Goal: Find specific page/section: Find specific page/section

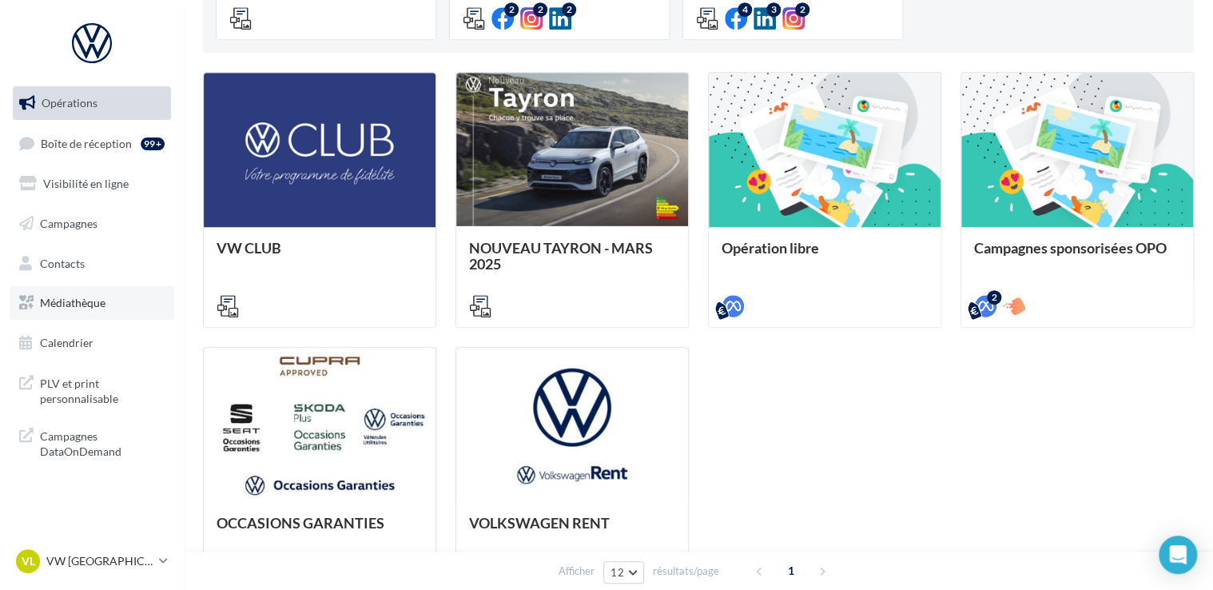
scroll to position [536, 0]
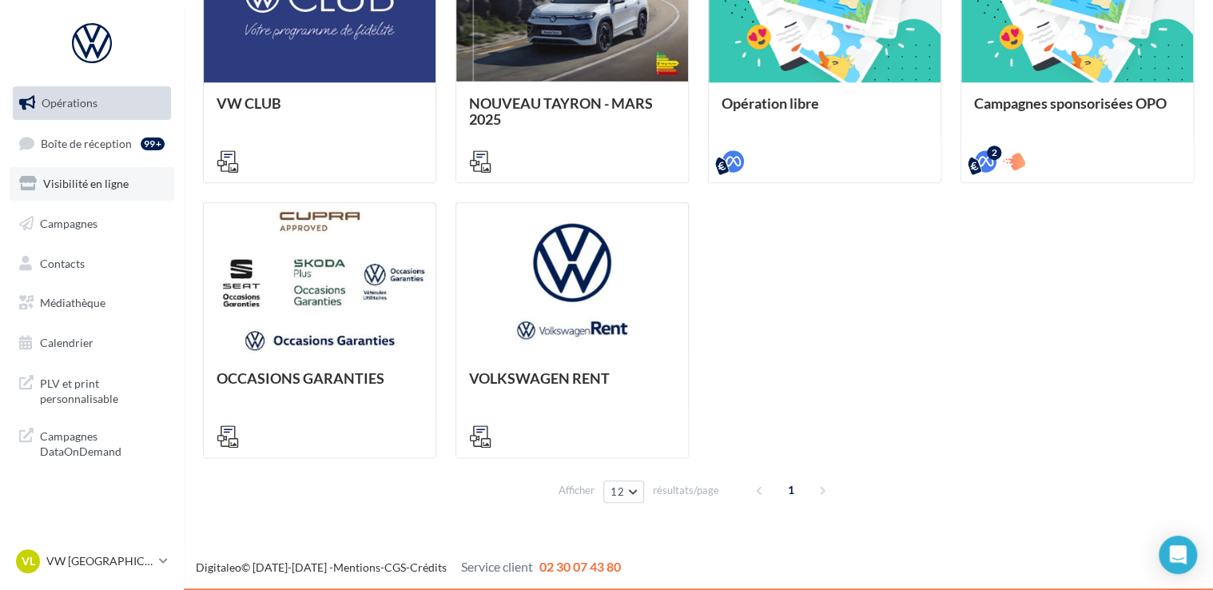
click at [96, 185] on span "Visibilité en ligne" at bounding box center [86, 184] width 86 height 14
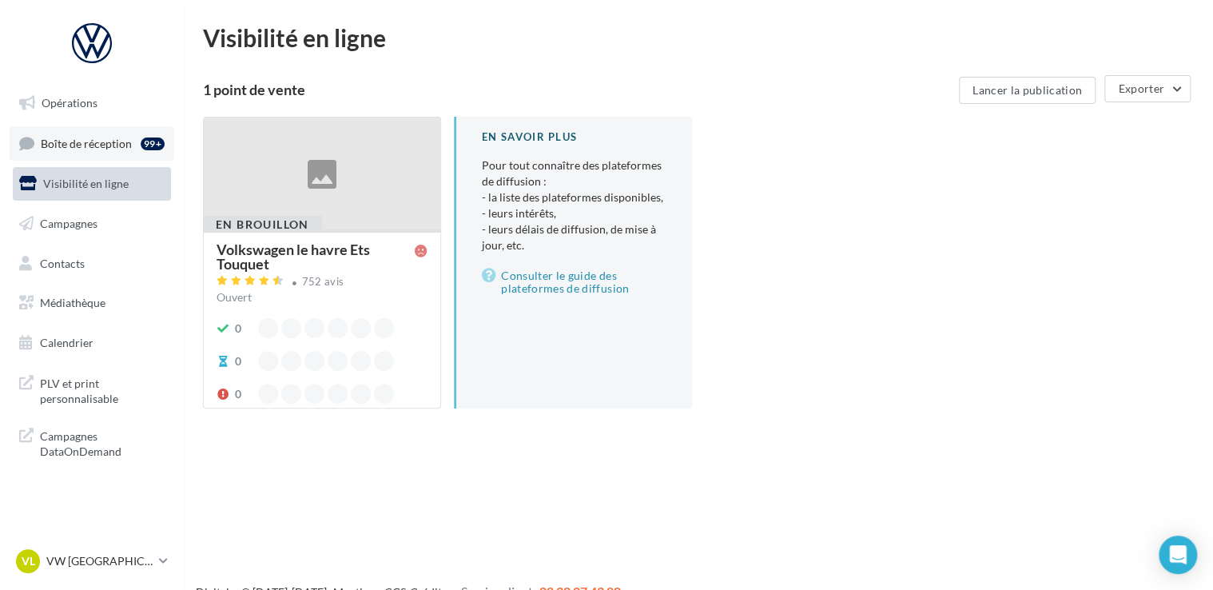
click at [117, 141] on span "Boîte de réception" at bounding box center [86, 143] width 91 height 14
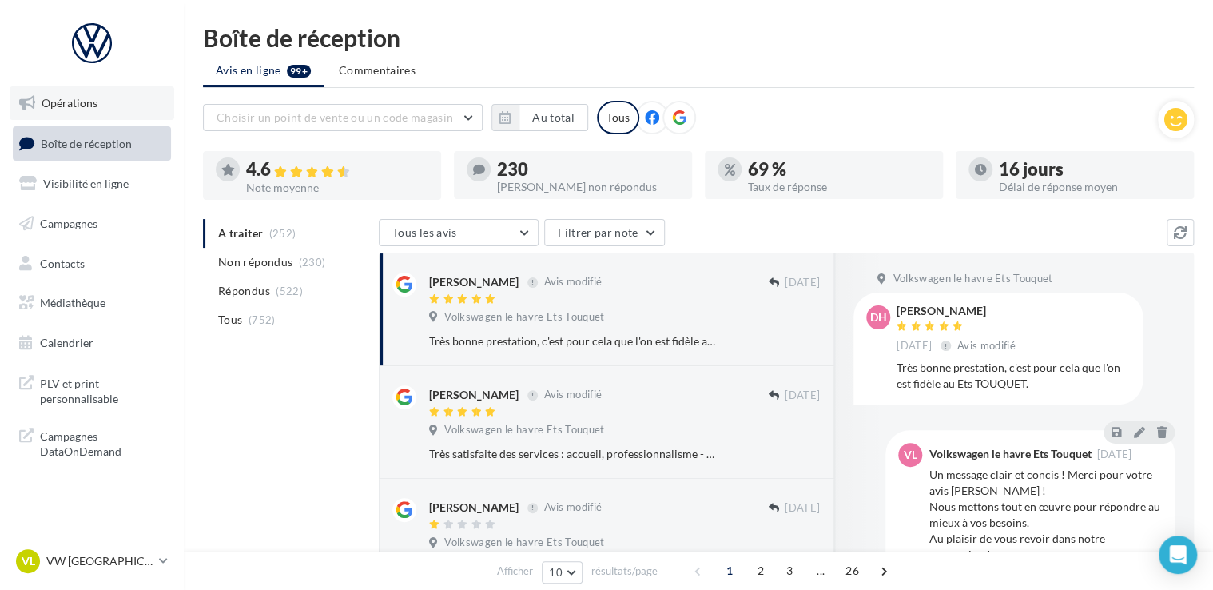
click at [104, 98] on link "Opérations" at bounding box center [92, 103] width 165 height 34
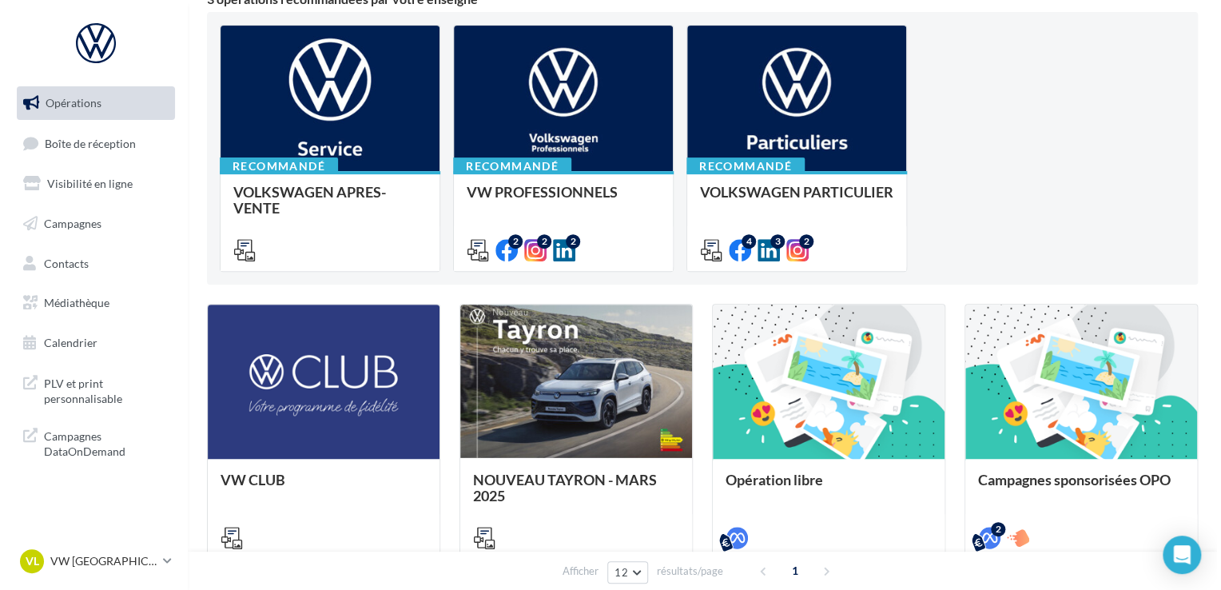
scroll to position [160, 0]
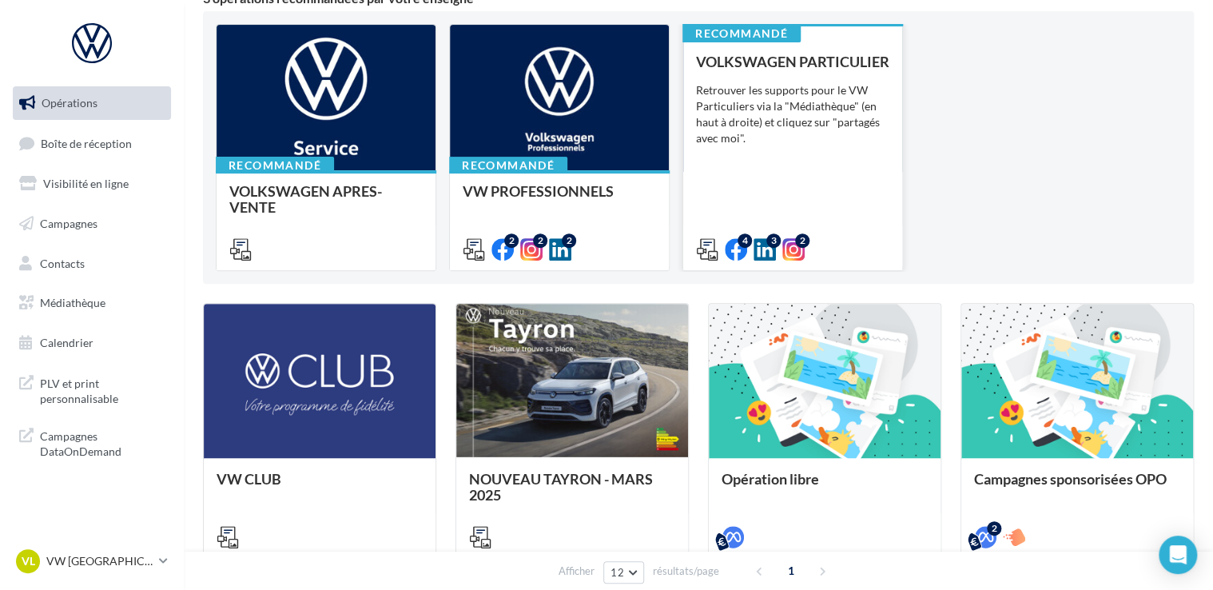
click at [705, 249] on icon at bounding box center [707, 249] width 22 height 22
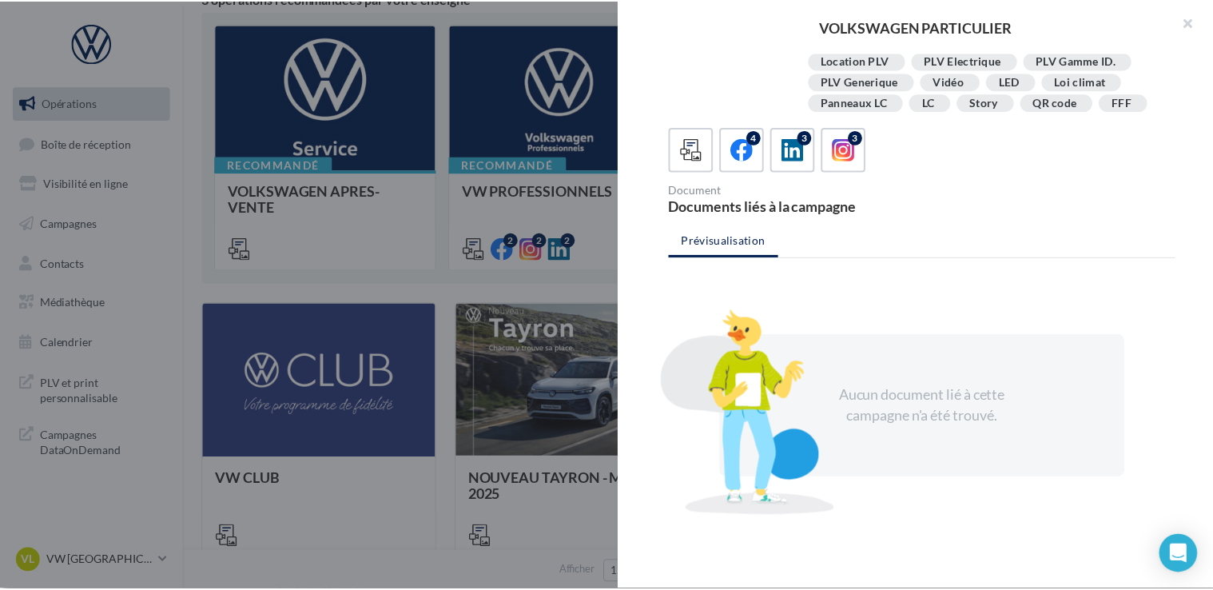
scroll to position [325, 0]
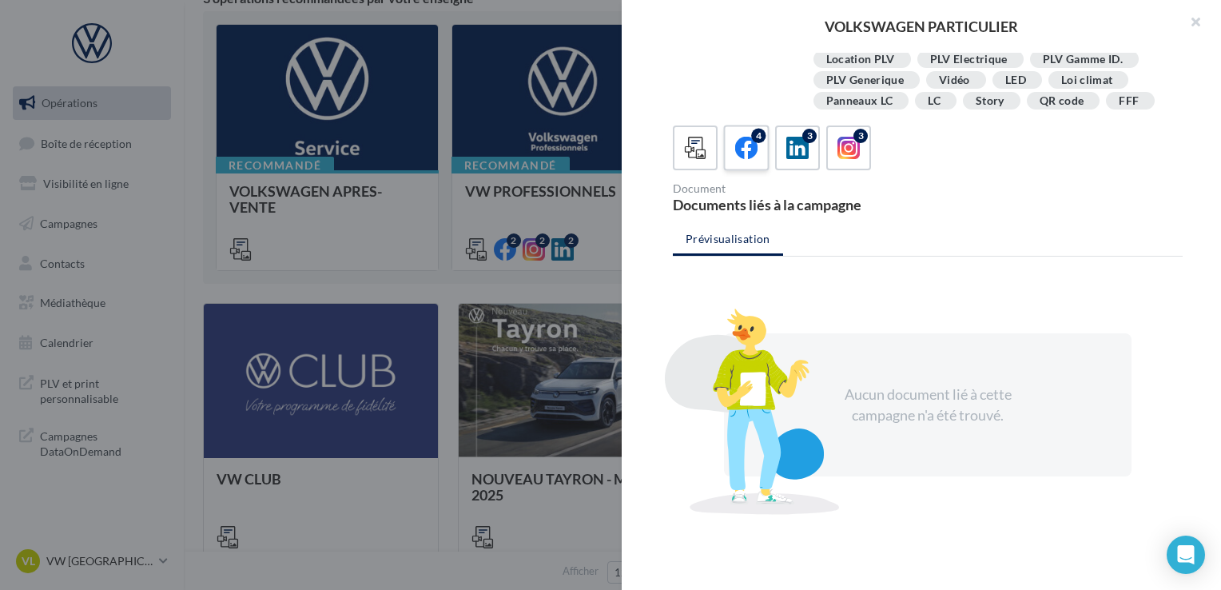
click at [735, 155] on icon at bounding box center [746, 148] width 23 height 23
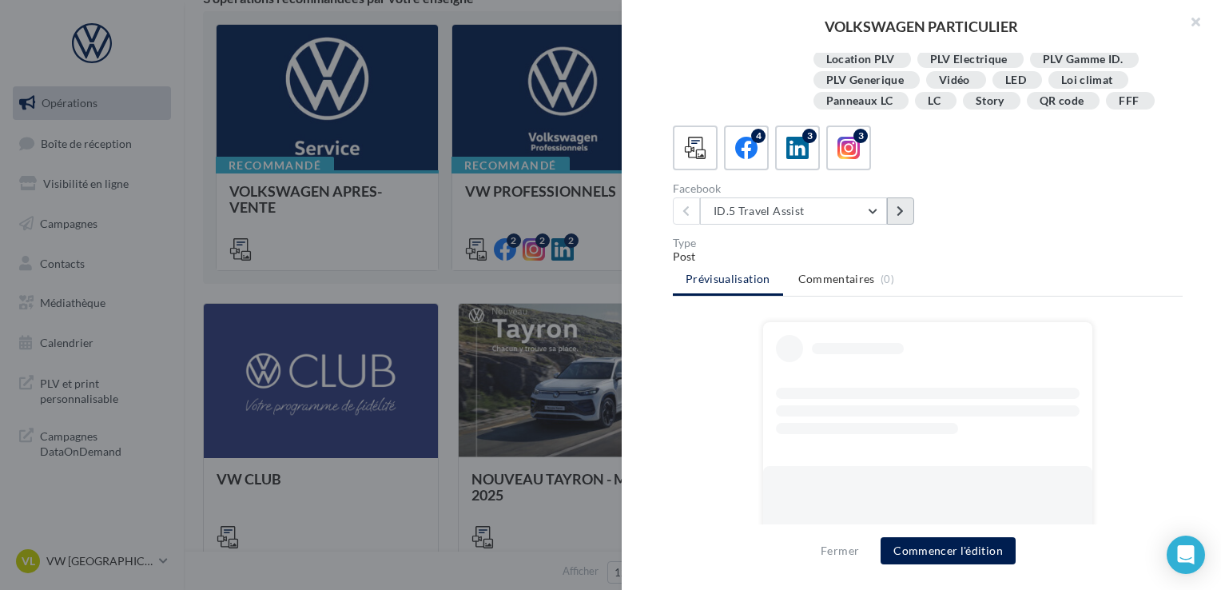
click at [895, 222] on button at bounding box center [900, 210] width 27 height 27
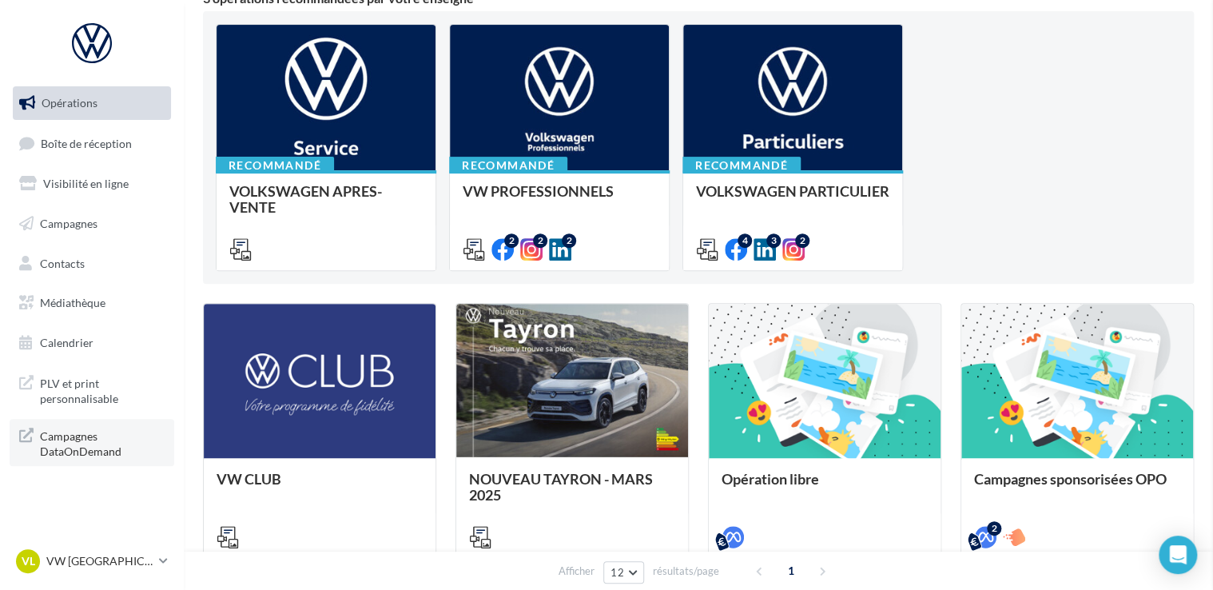
click at [115, 428] on div "Opérations Boîte de réception Visibilité en ligne Campagnes Contacts Médiathèqu…" at bounding box center [606, 403] width 1213 height 1126
click at [111, 408] on link "PLV et print personnalisable" at bounding box center [92, 389] width 165 height 47
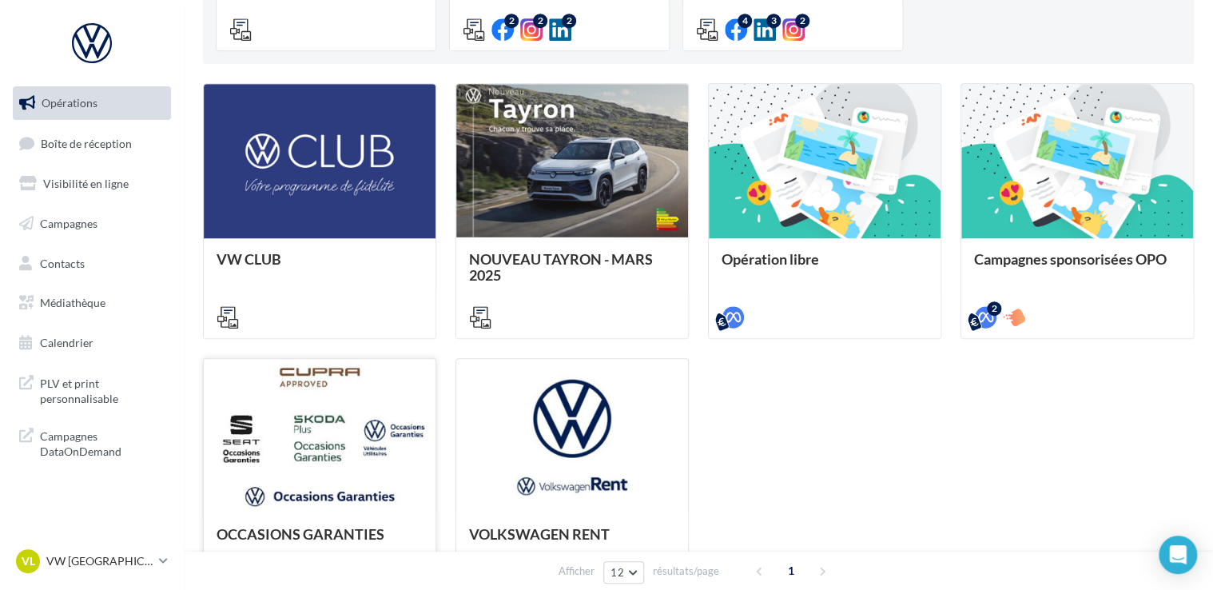
scroll to position [400, 0]
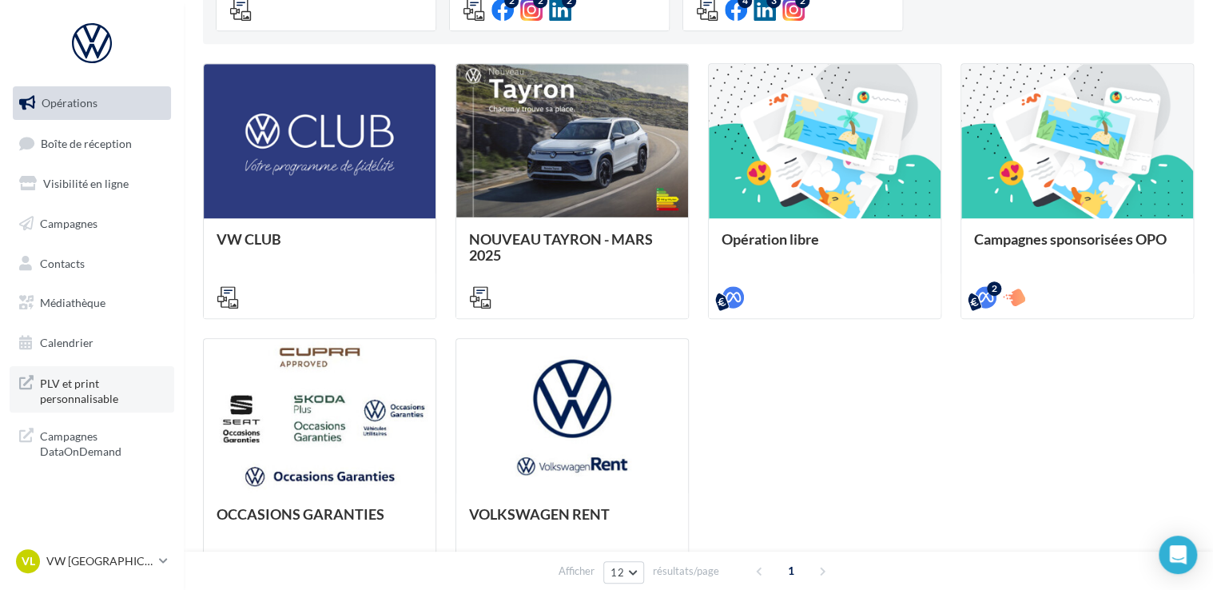
click at [125, 403] on span "PLV et print personnalisable" at bounding box center [102, 389] width 125 height 34
click at [80, 301] on span "Médiathèque" at bounding box center [73, 303] width 66 height 14
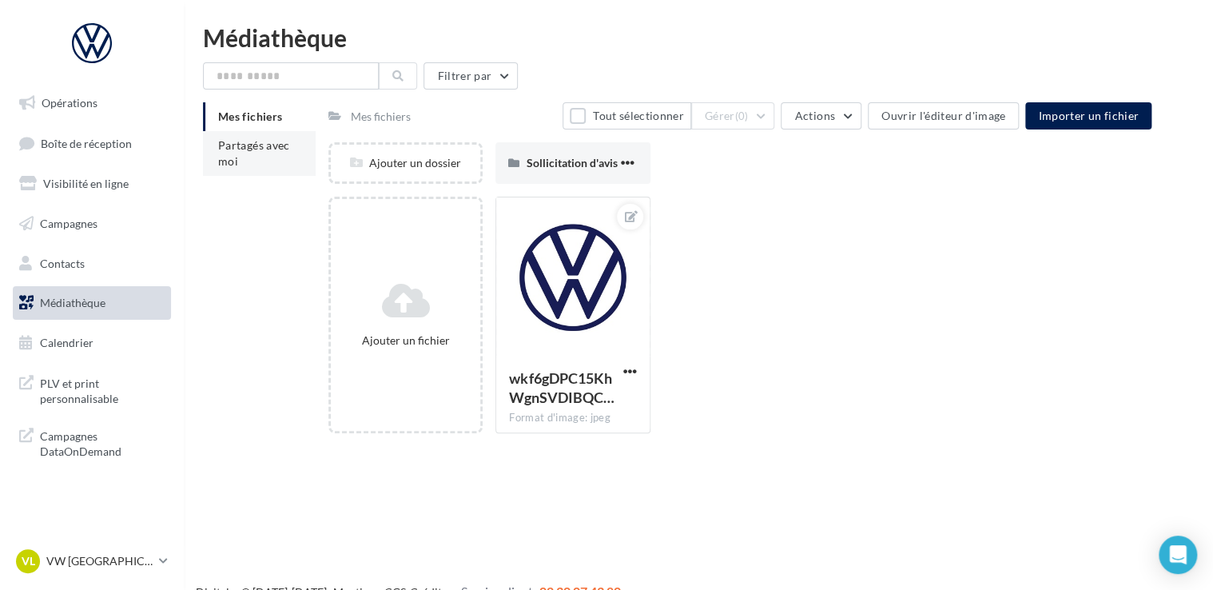
click at [253, 155] on li "Partagés avec moi" at bounding box center [259, 153] width 113 height 45
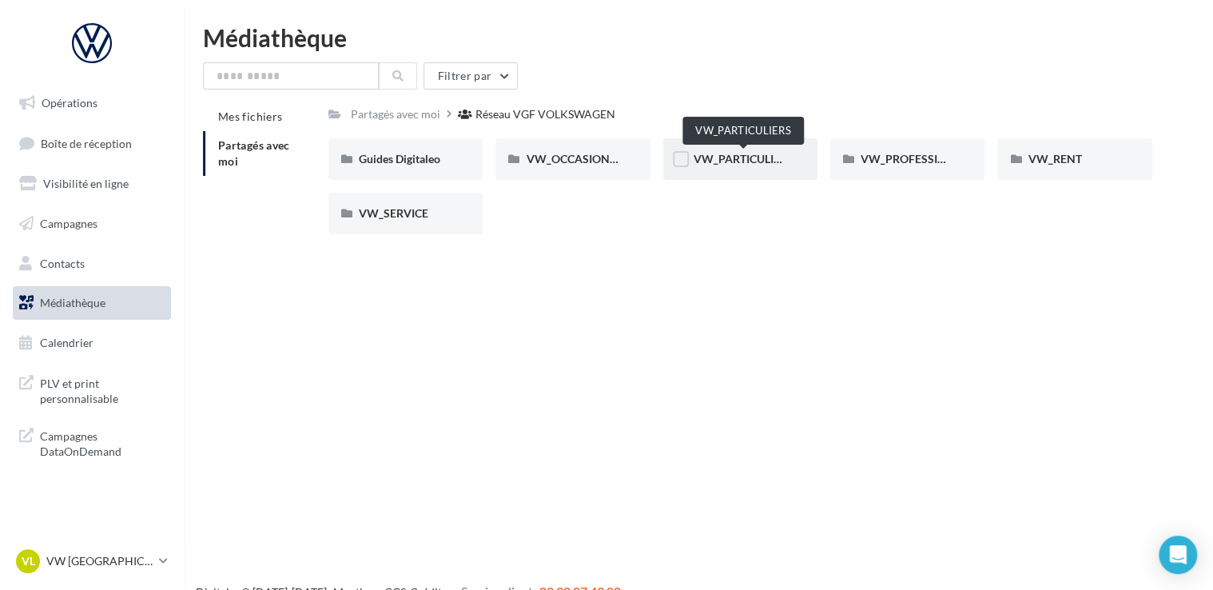
click at [758, 158] on span "VW_PARTICULIERS" at bounding box center [744, 159] width 100 height 14
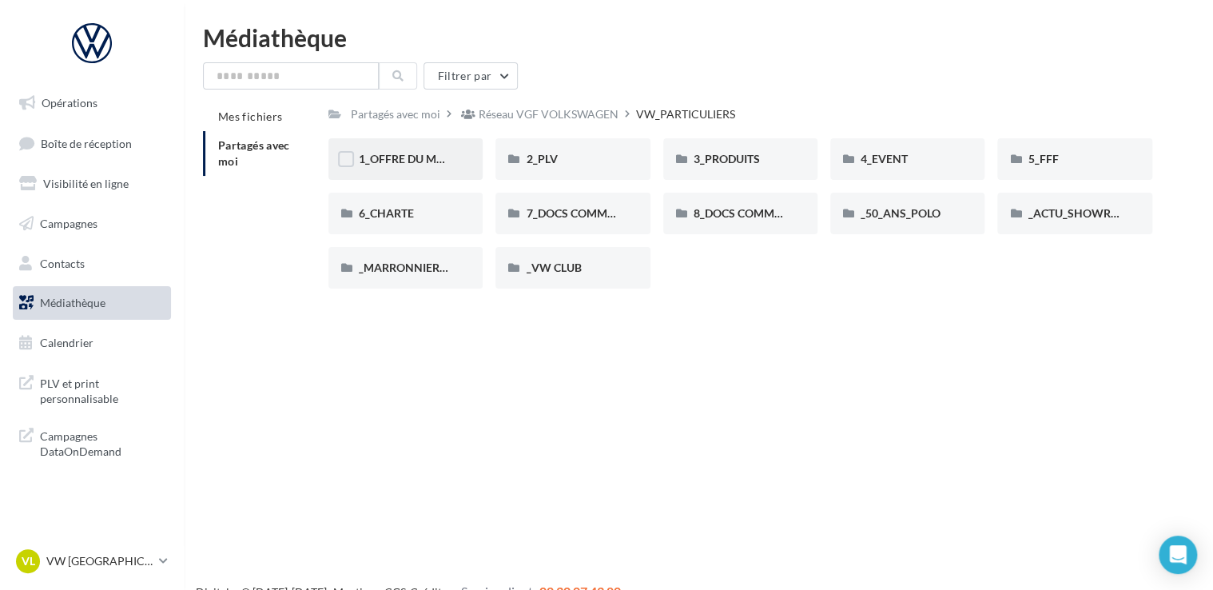
click at [422, 173] on div "1_OFFRE DU MOIS" at bounding box center [406, 159] width 154 height 42
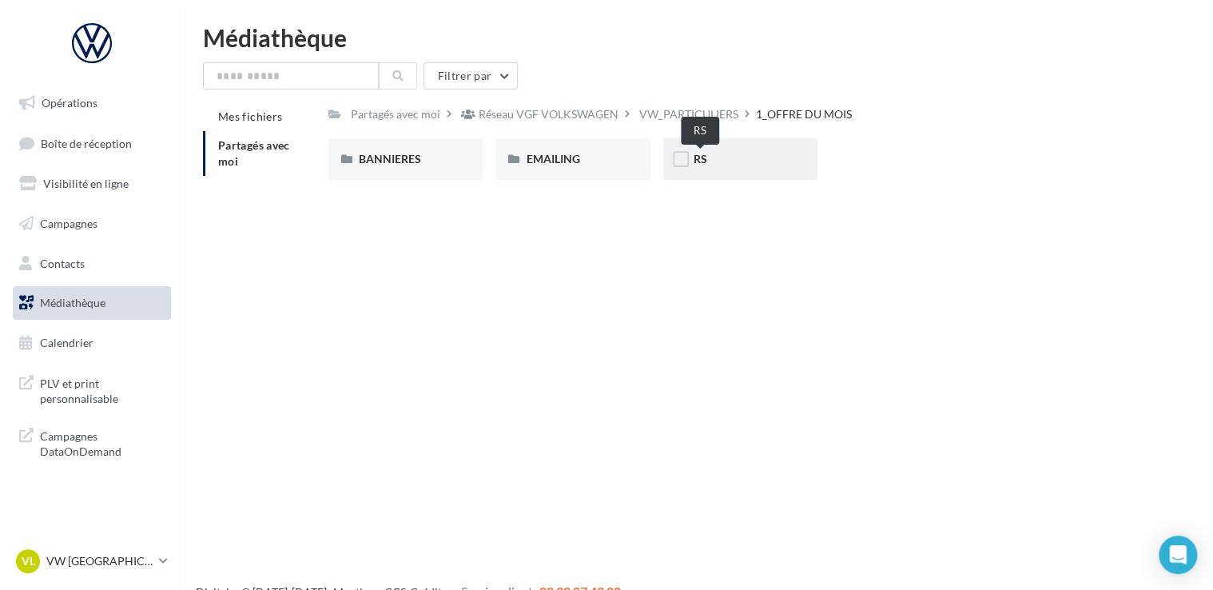
click at [694, 165] on span "RS" at bounding box center [701, 159] width 14 height 14
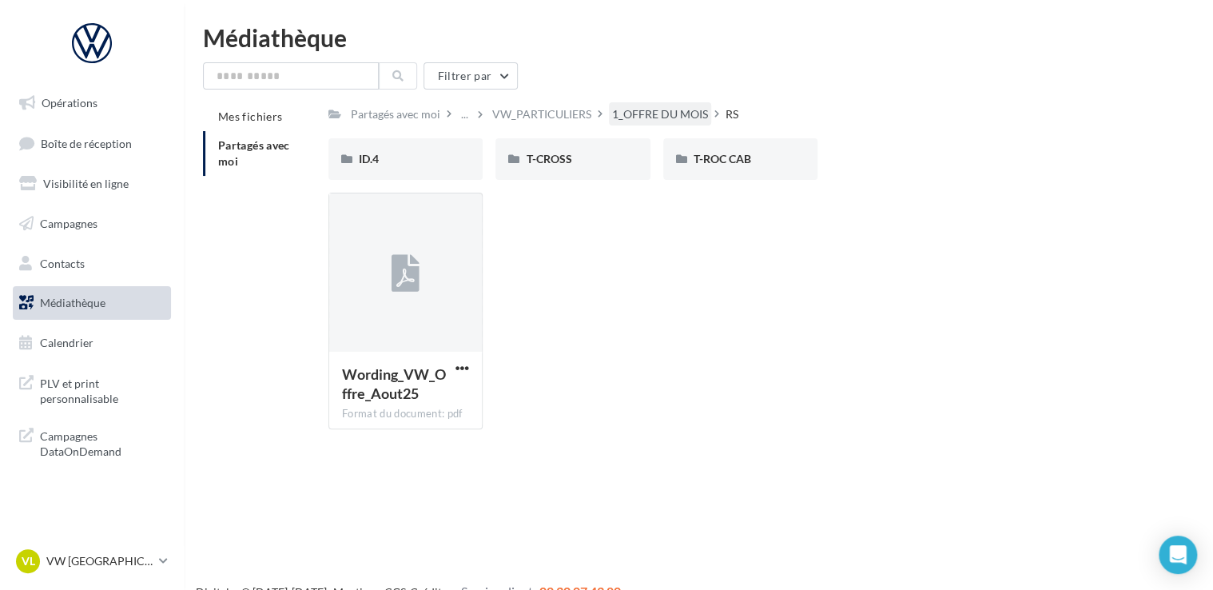
click at [647, 120] on div "1_OFFRE DU MOIS" at bounding box center [660, 114] width 96 height 16
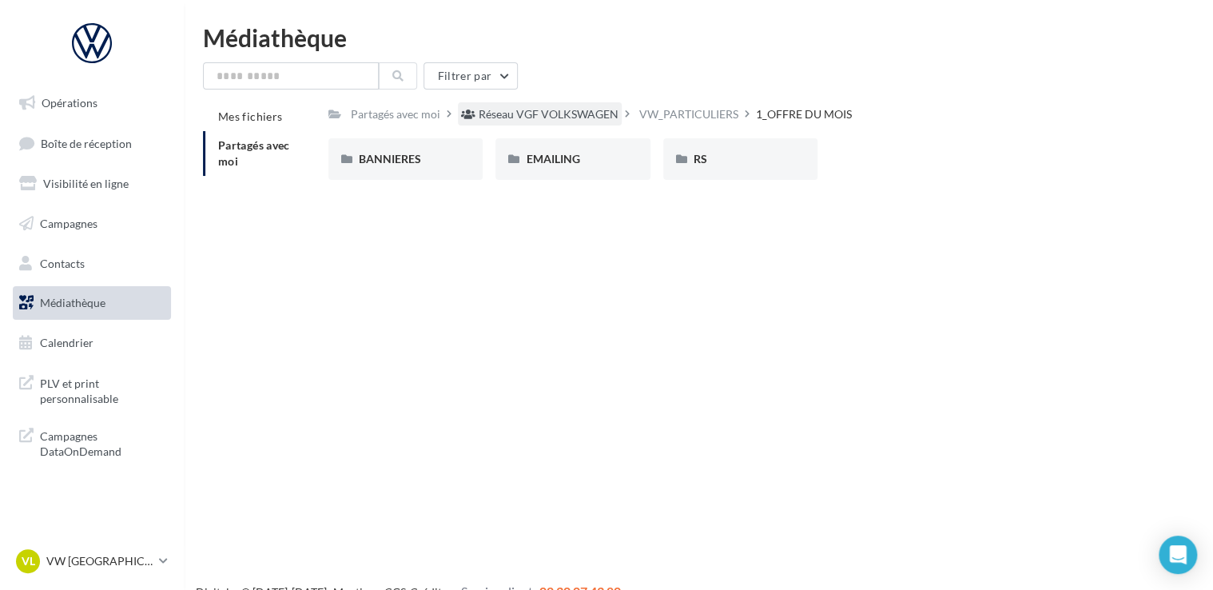
click at [572, 114] on div "Réseau VGF VOLKSWAGEN" at bounding box center [549, 114] width 140 height 16
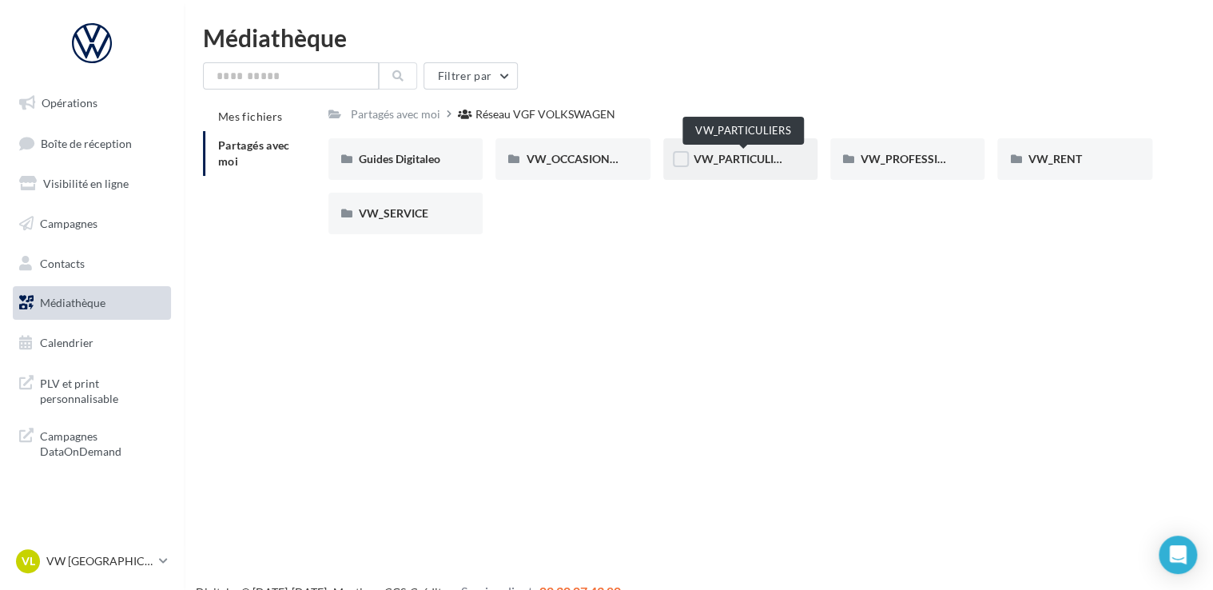
click at [719, 157] on span "VW_PARTICULIERS" at bounding box center [744, 159] width 100 height 14
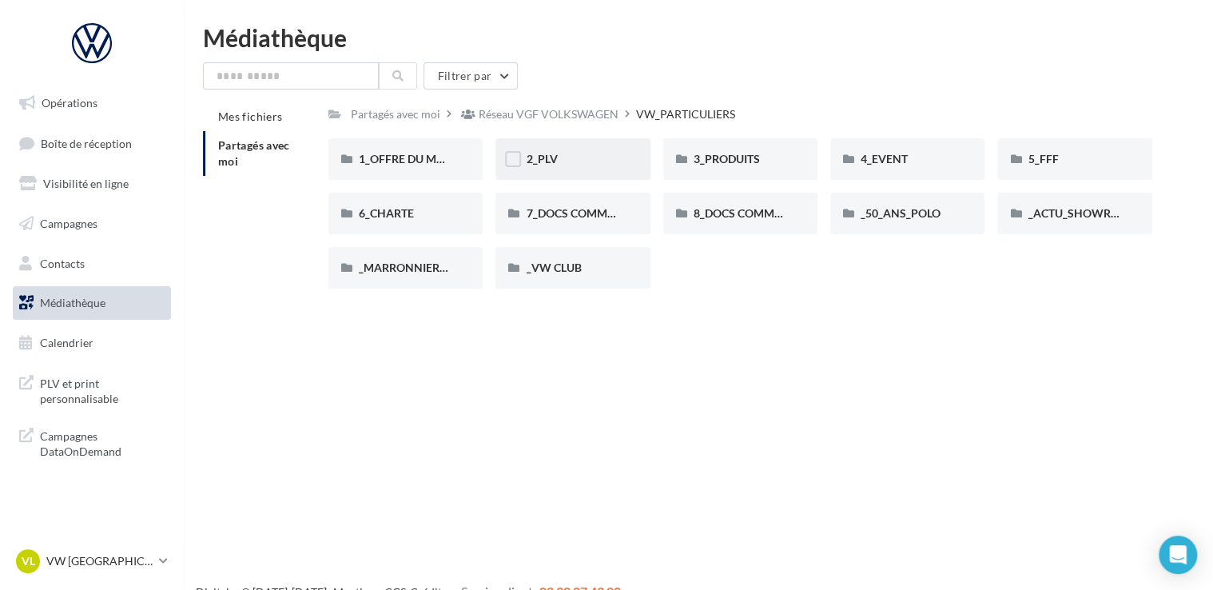
click at [572, 149] on div "2_PLV" at bounding box center [573, 159] width 154 height 42
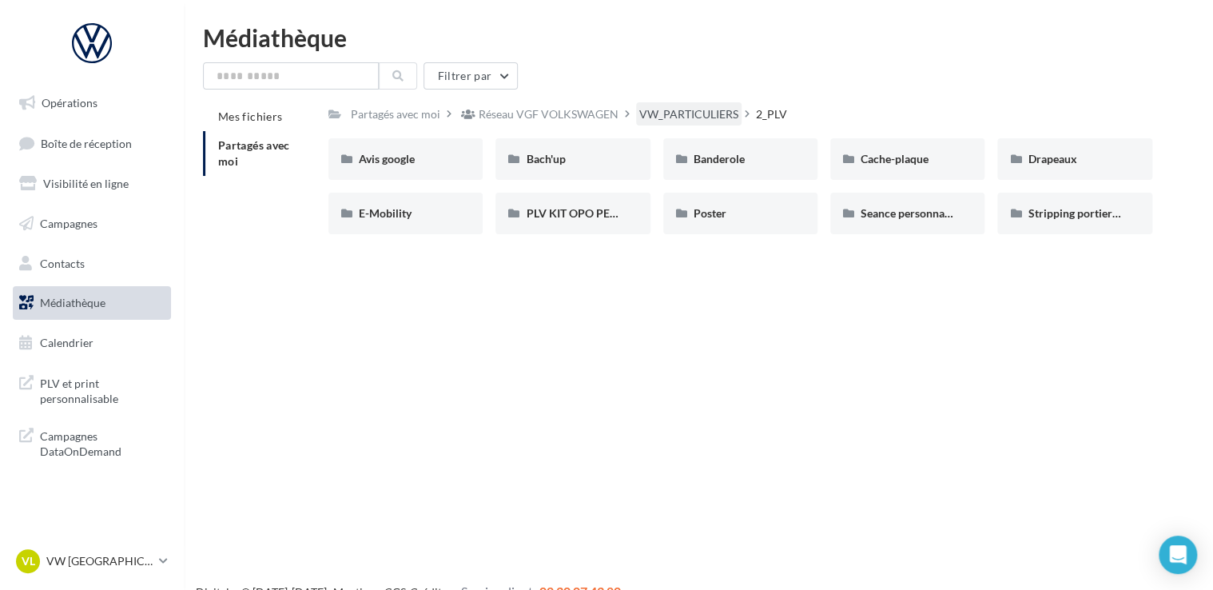
click at [669, 109] on div "VW_PARTICULIERS" at bounding box center [688, 114] width 99 height 16
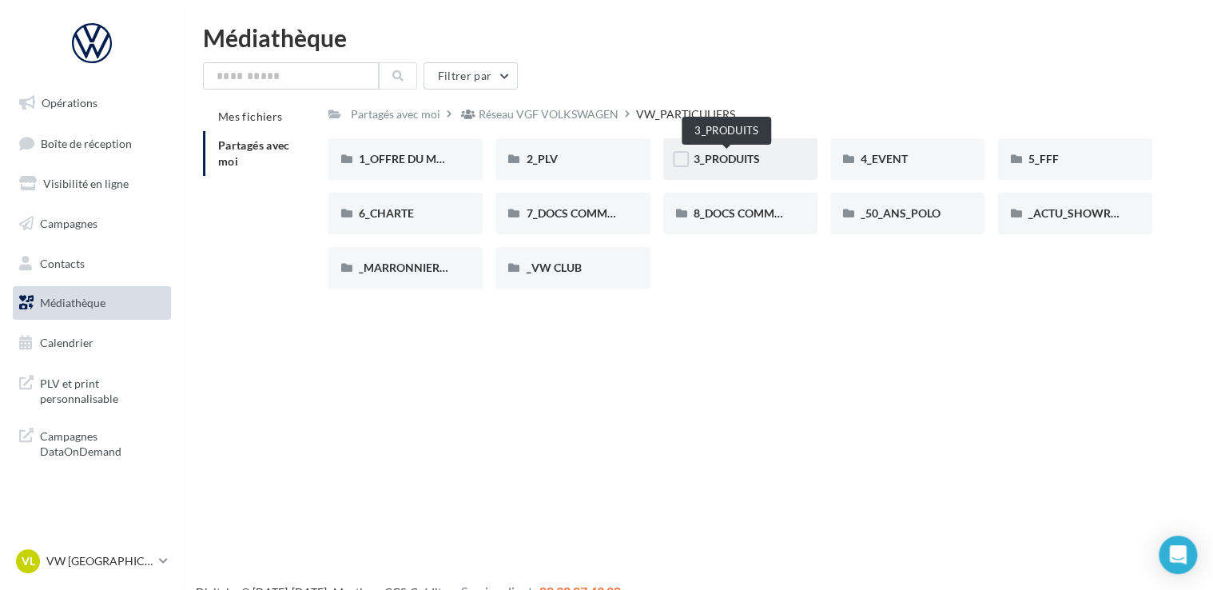
click at [731, 161] on span "3_PRODUITS" at bounding box center [727, 159] width 66 height 14
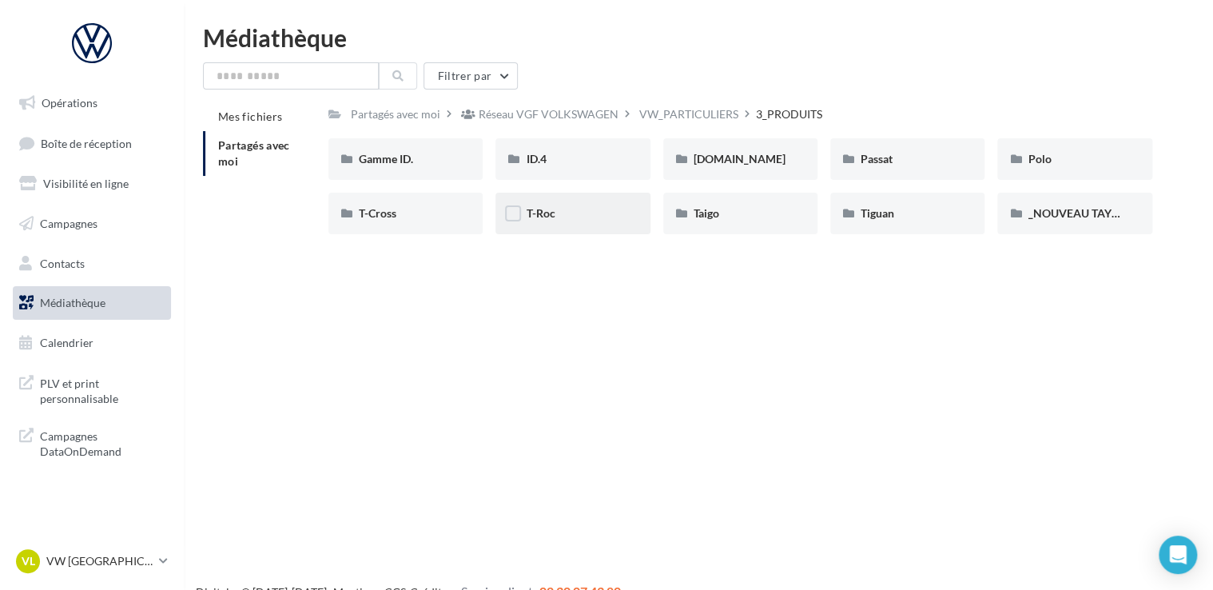
click at [610, 198] on div "T-Roc" at bounding box center [573, 214] width 154 height 42
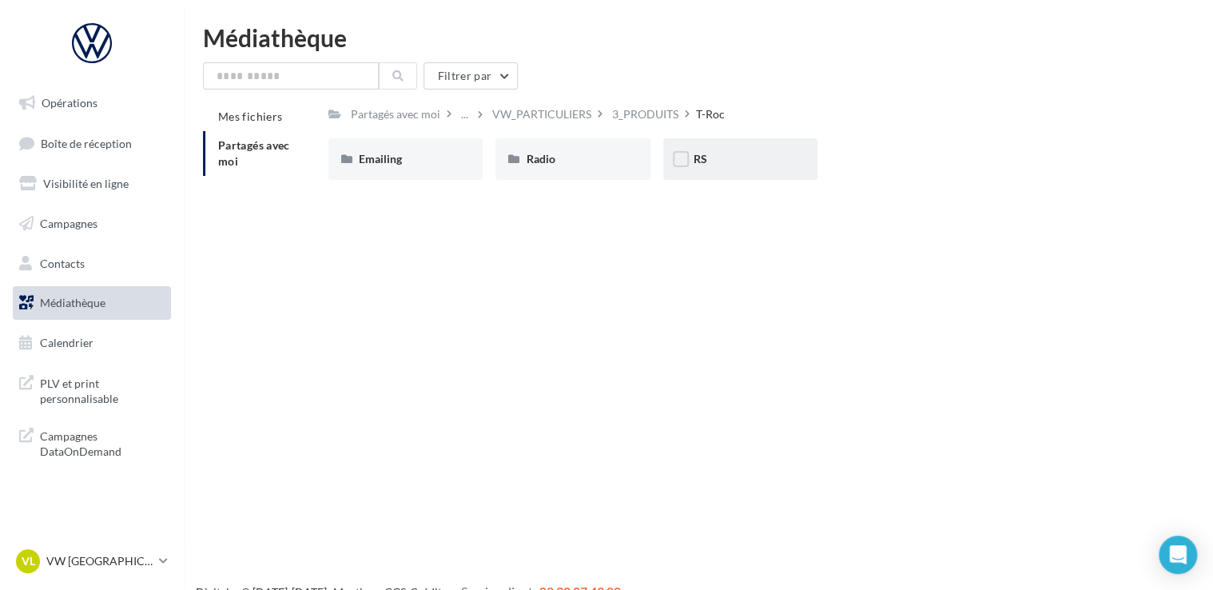
click at [708, 169] on div "RS" at bounding box center [740, 159] width 154 height 42
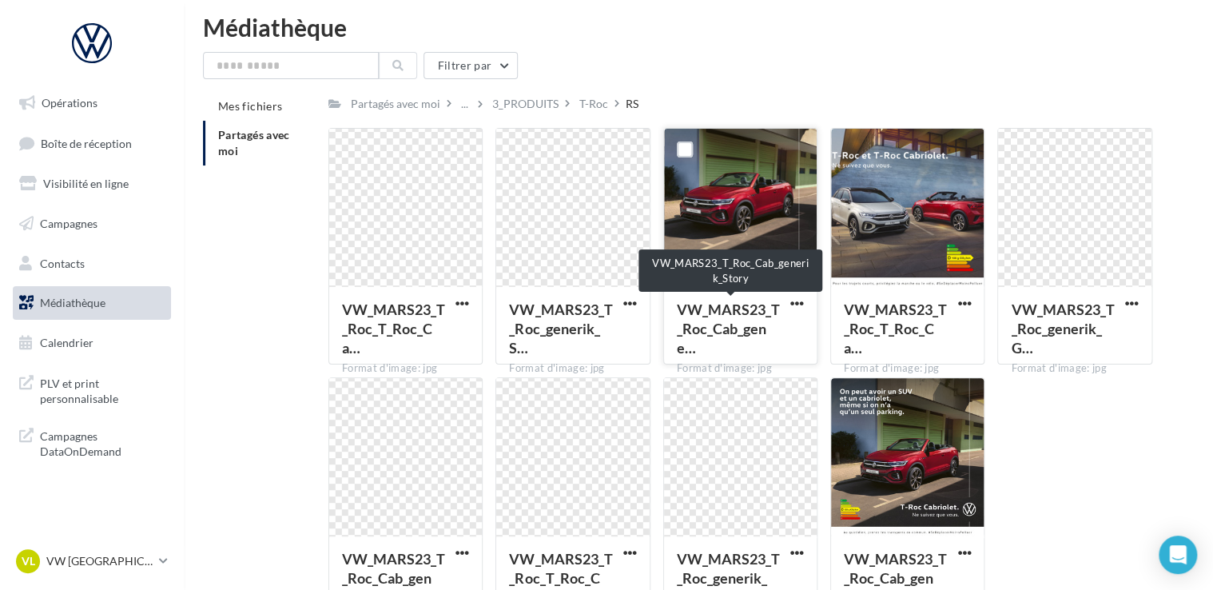
scroll to position [115, 0]
